Goal: Task Accomplishment & Management: Use online tool/utility

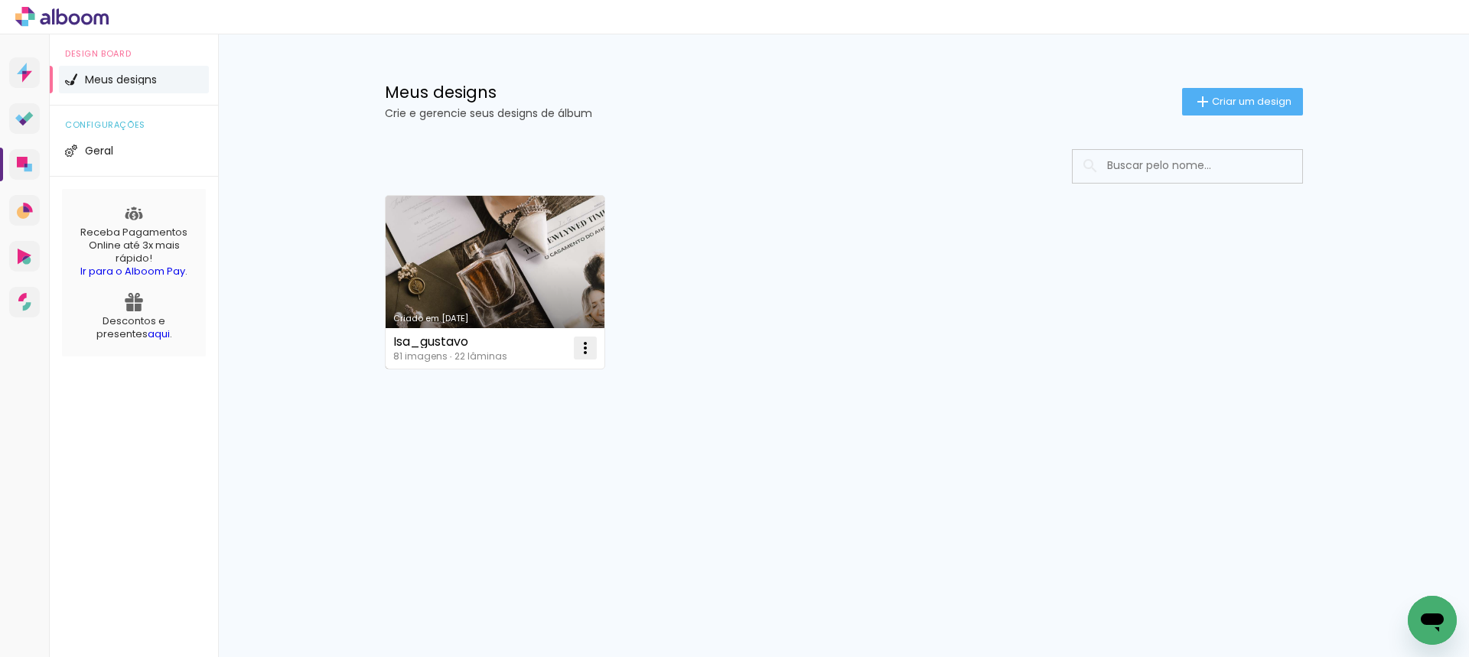
click at [592, 345] on iron-icon at bounding box center [585, 348] width 18 height 18
click at [550, 379] on paper-item "Abrir" at bounding box center [523, 383] width 153 height 31
click at [569, 244] on link "Criado em [DATE]" at bounding box center [496, 282] width 220 height 173
